Goal: Navigation & Orientation: Find specific page/section

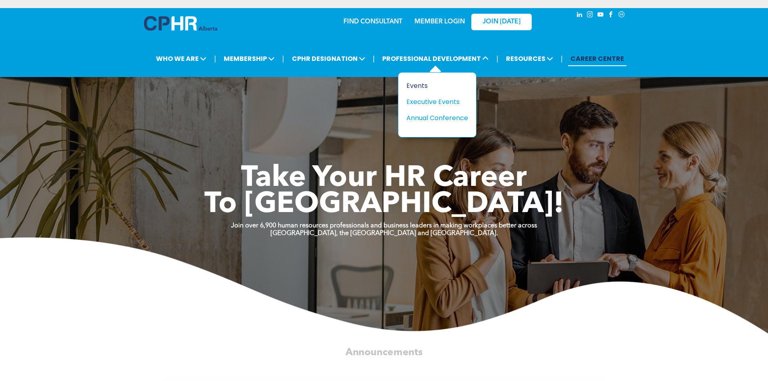
click at [425, 87] on div "Events" at bounding box center [435, 86] width 56 height 10
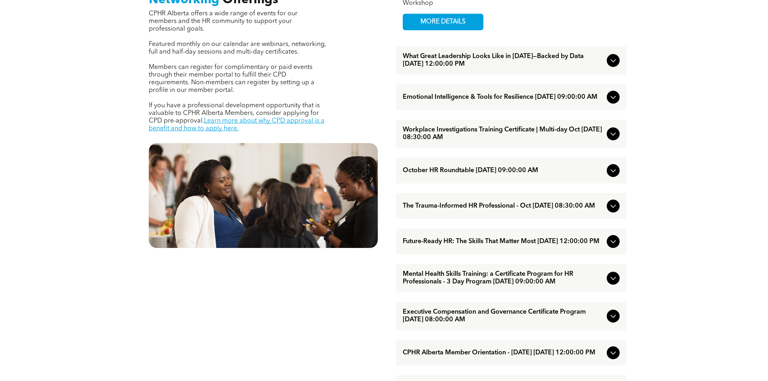
scroll to position [363, 0]
